Goal: Complete application form

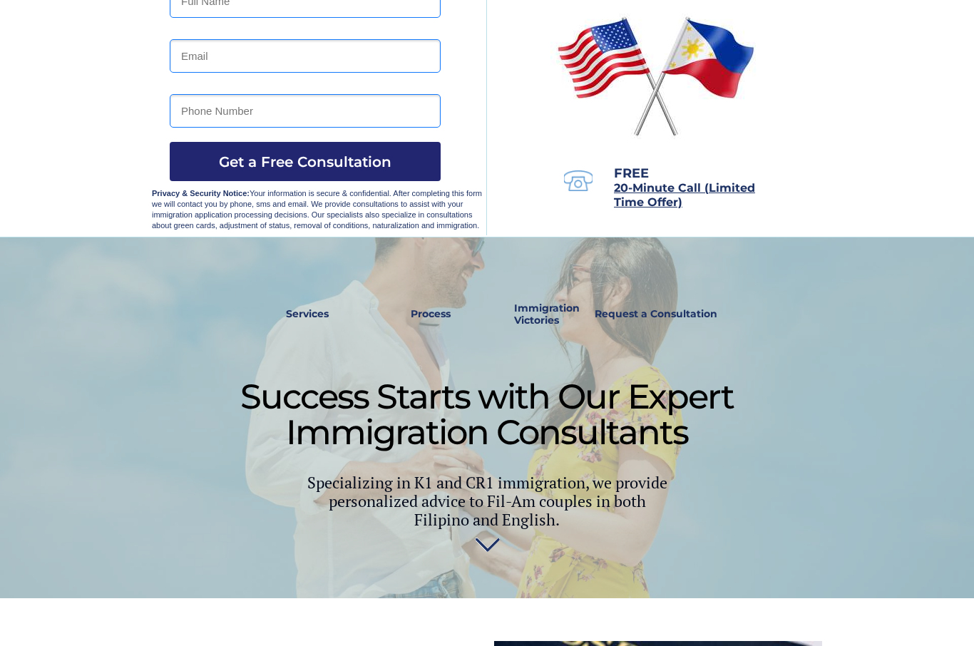
scroll to position [194, 0]
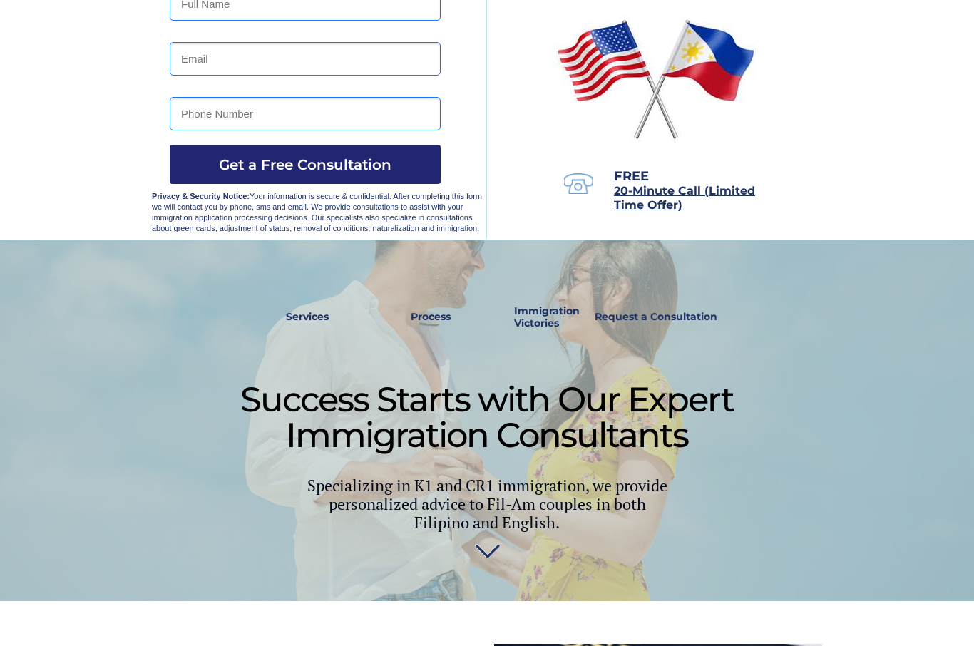
click at [320, 316] on strong "Services" at bounding box center [307, 316] width 43 height 13
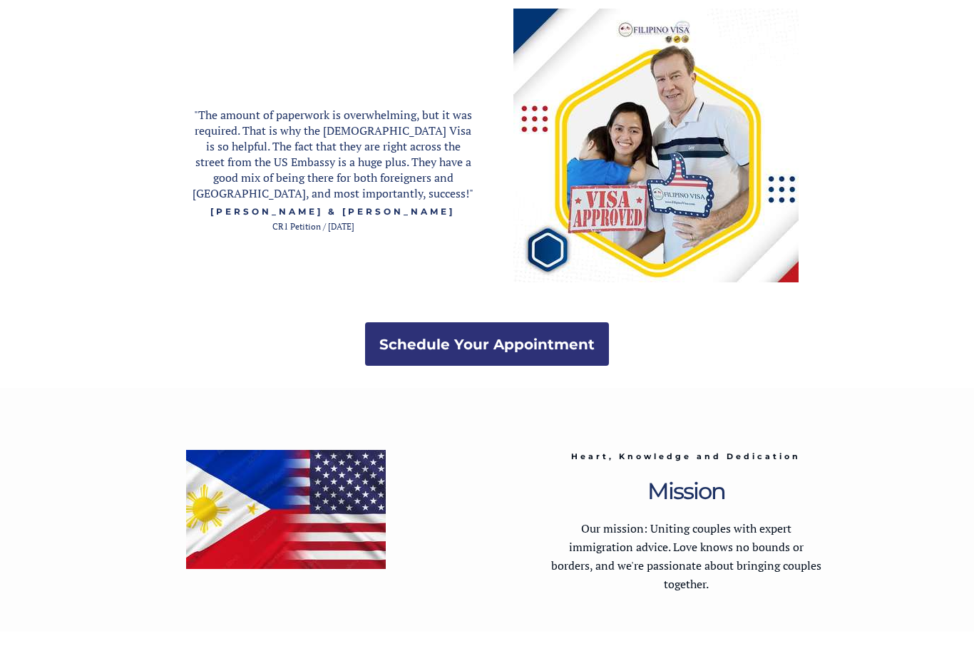
scroll to position [2599, 0]
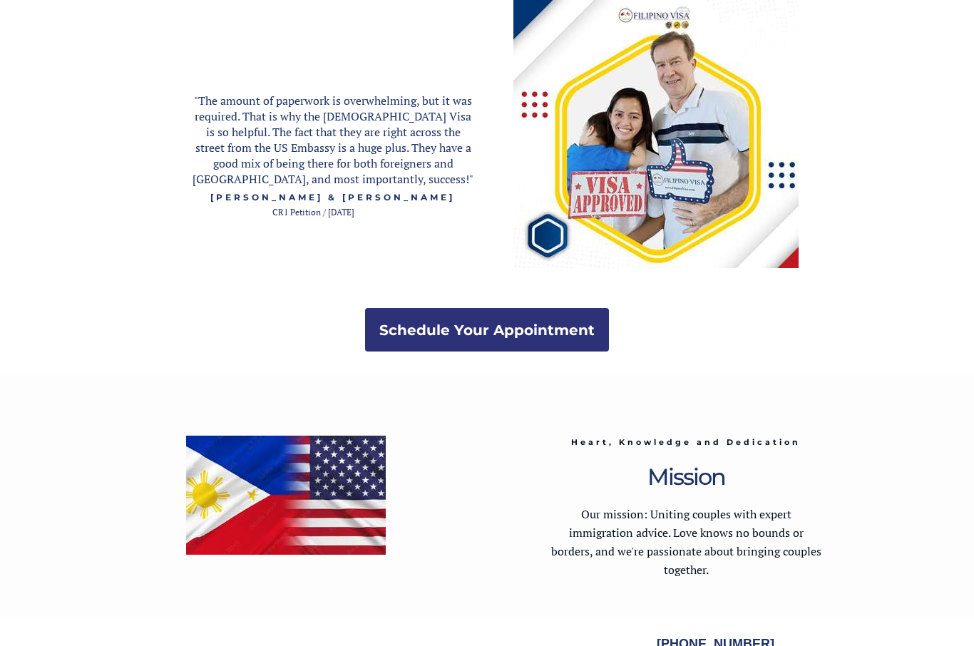
click at [564, 330] on strong "Schedule Your Appointment" at bounding box center [486, 330] width 215 height 17
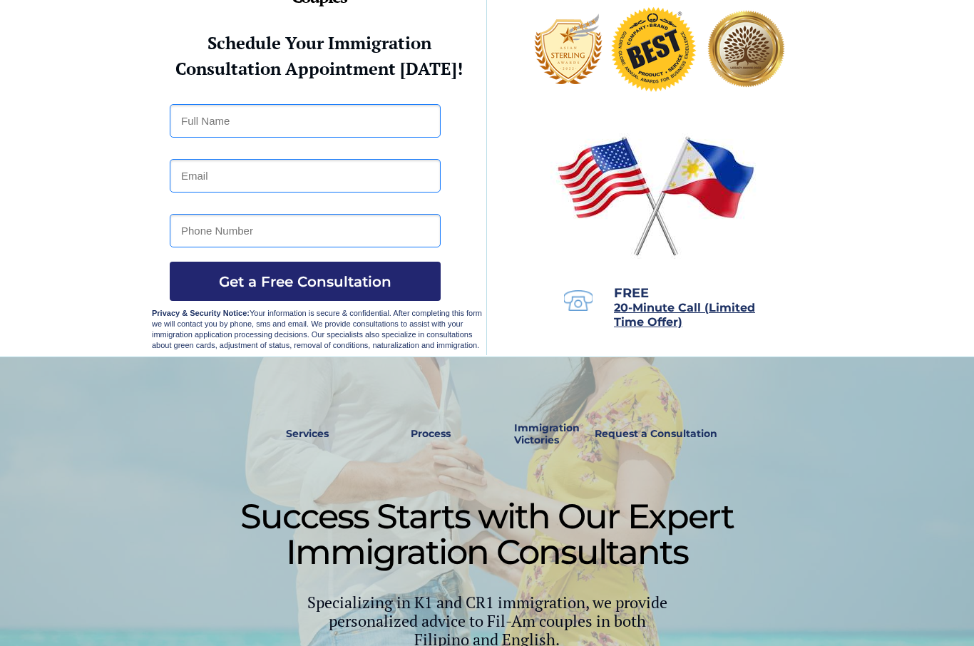
scroll to position [83, 0]
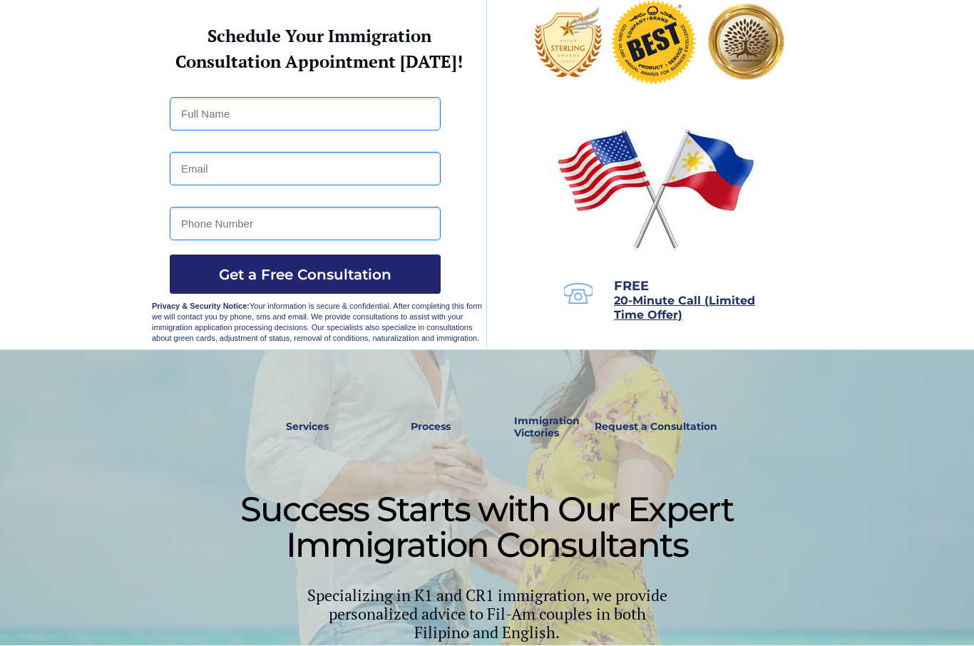
click at [229, 98] on input "text" at bounding box center [305, 115] width 271 height 34
type input "[PERSON_NAME]"
click at [215, 170] on input "email" at bounding box center [305, 170] width 271 height 34
type input "[EMAIL_ADDRESS][DOMAIN_NAME]"
click at [231, 210] on input "tel" at bounding box center [305, 225] width 271 height 34
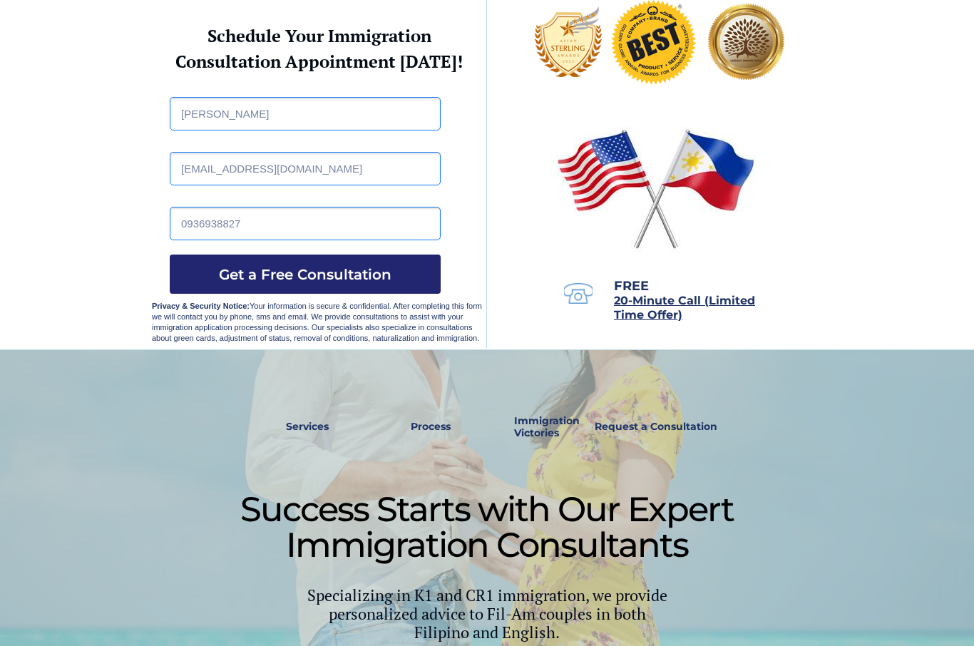
type input "09369388278"
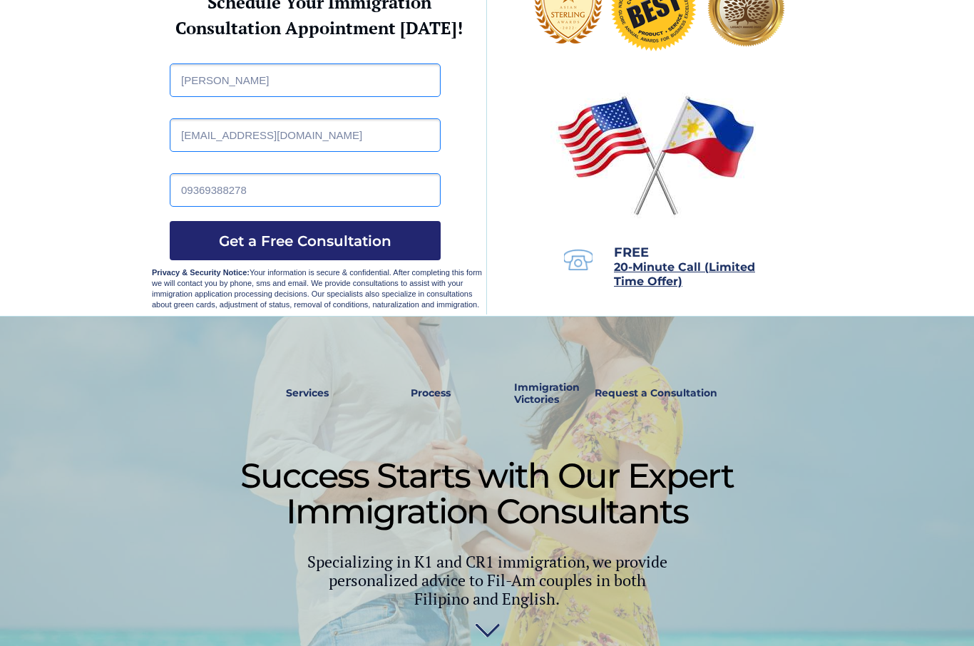
scroll to position [0, 0]
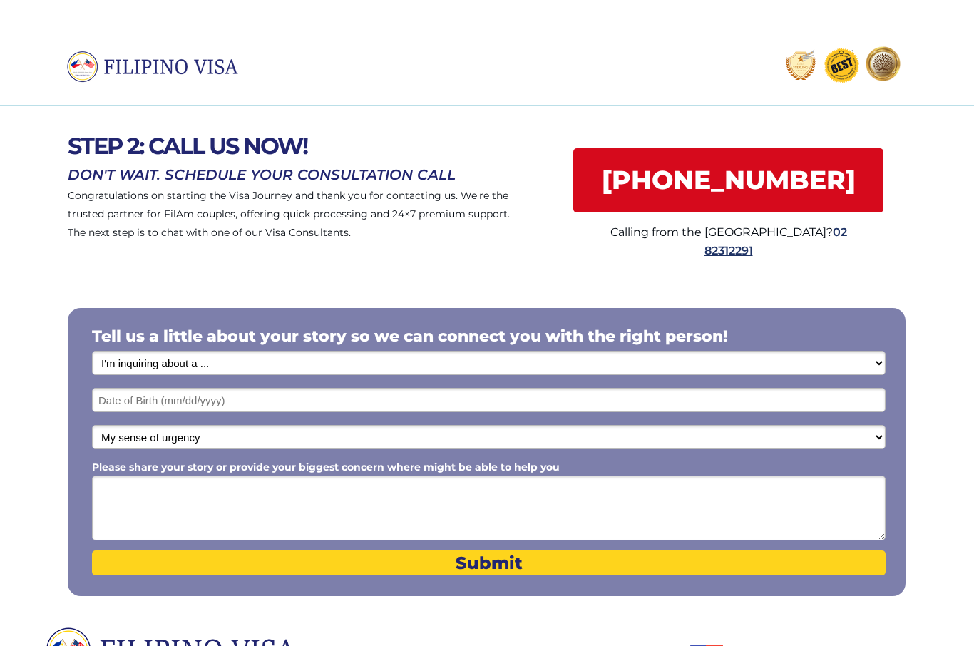
click at [884, 363] on select "I'm inquiring about a ... I don't know or other services Retirement Visa for Th…" at bounding box center [489, 363] width 794 height 24
select select "1793"
click at [508, 502] on textarea "Please share your story or provide your biggest concern where might be able to …" at bounding box center [489, 508] width 794 height 65
type textarea "DS 160"
